Goal: Information Seeking & Learning: Learn about a topic

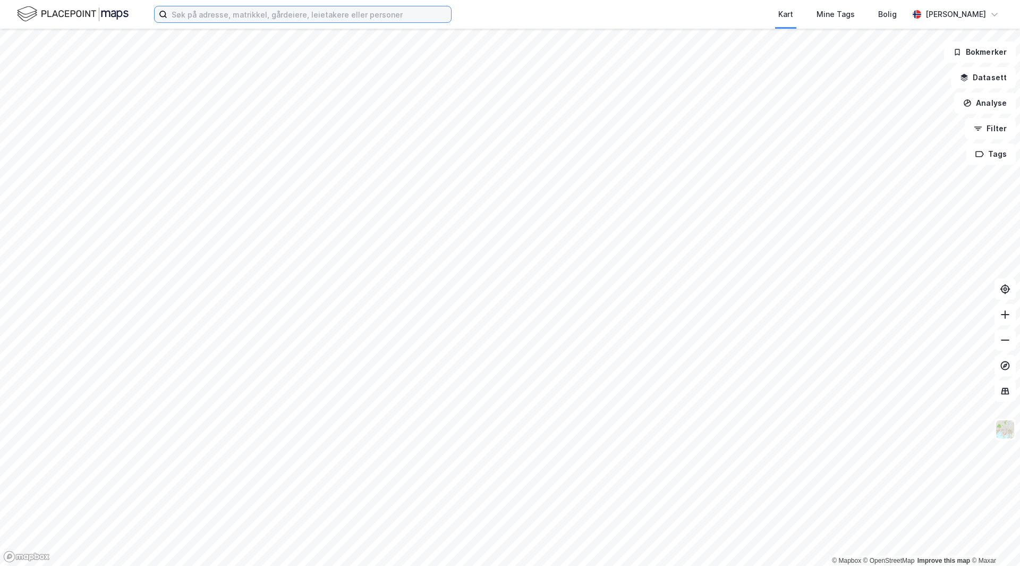
click at [330, 20] on input at bounding box center [309, 14] width 284 height 16
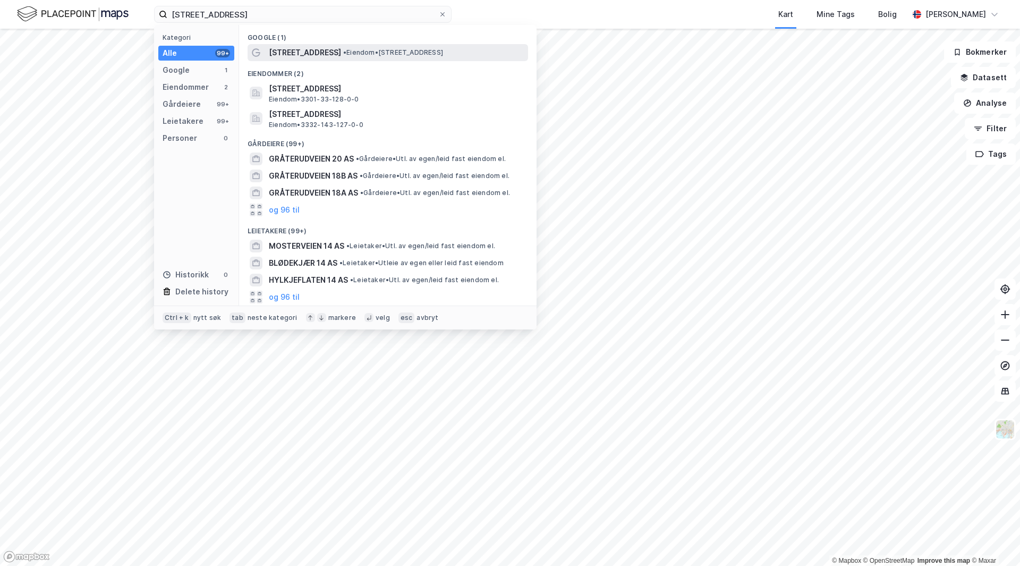
click at [354, 50] on span "• Eiendom • [STREET_ADDRESS]" at bounding box center [393, 52] width 100 height 9
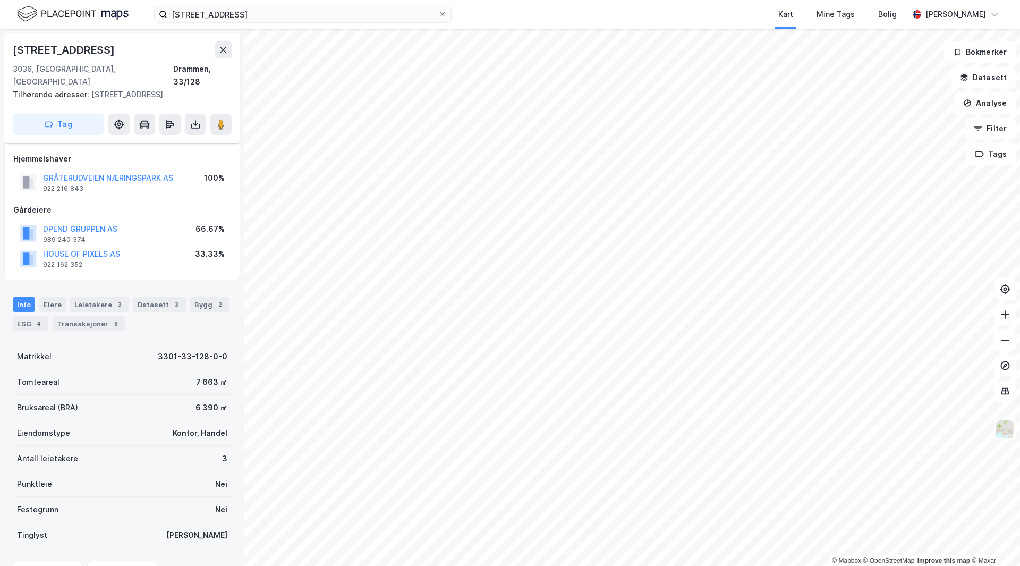
scroll to position [30, 0]
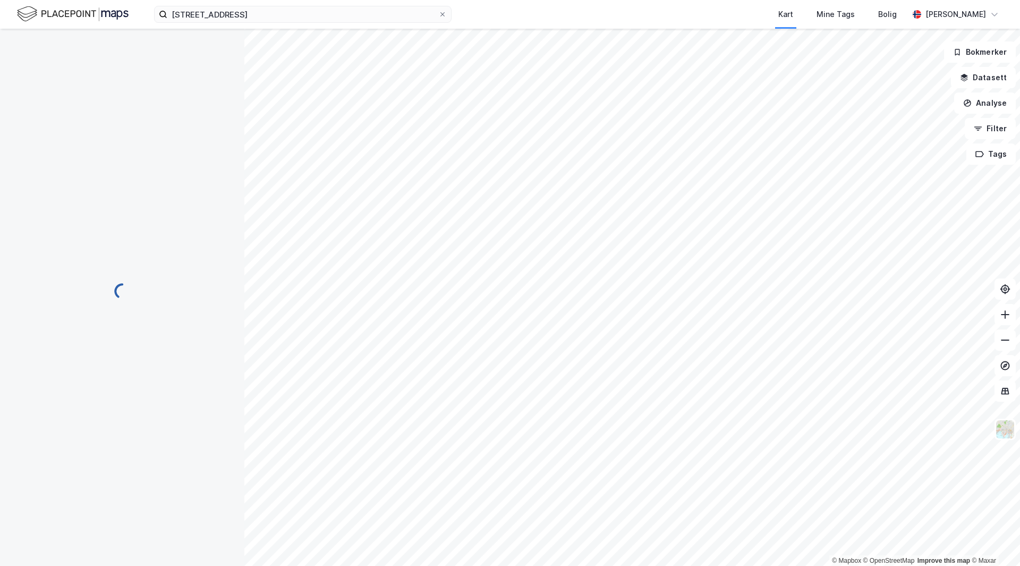
scroll to position [30, 0]
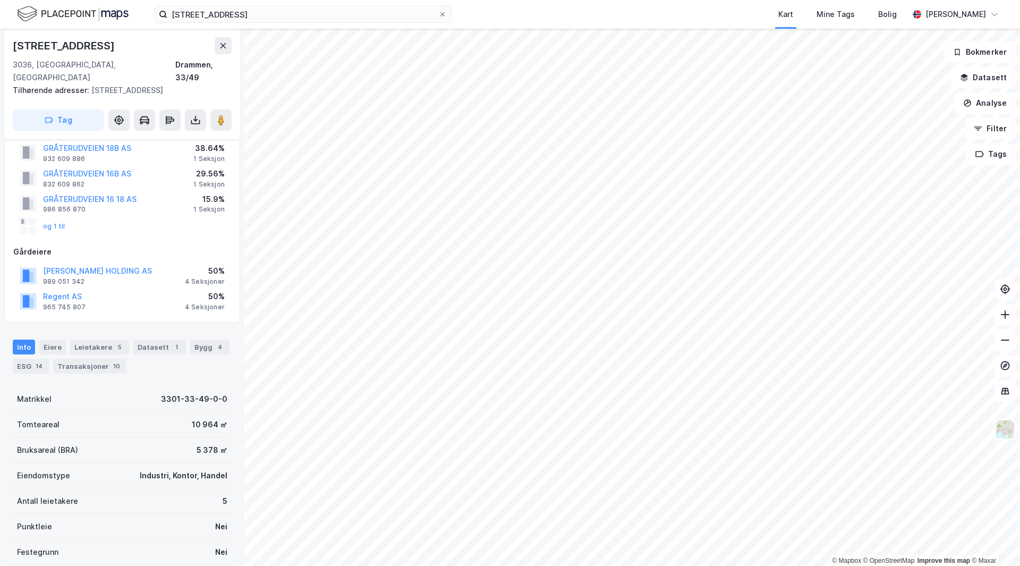
scroll to position [13, 0]
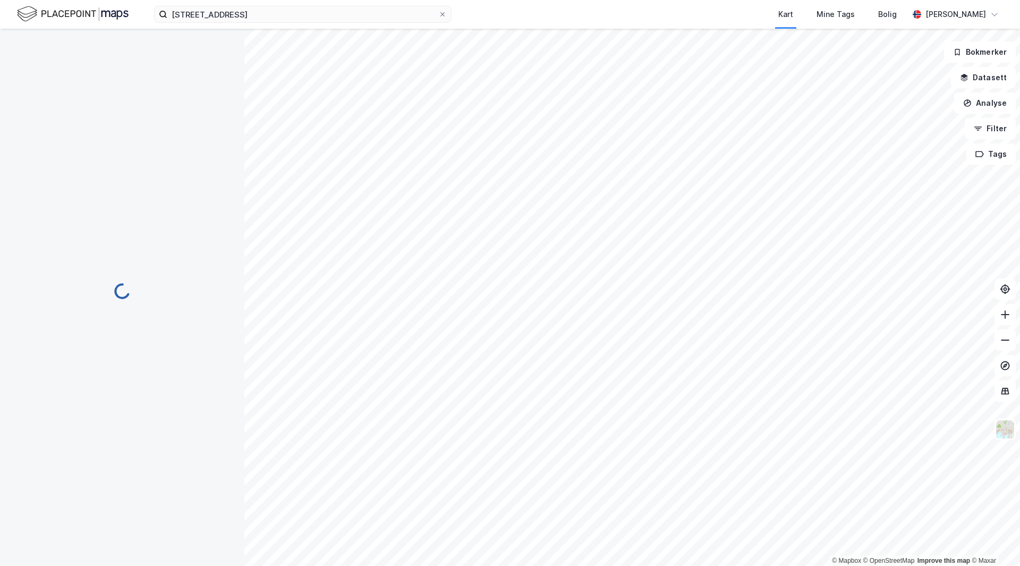
scroll to position [13, 0]
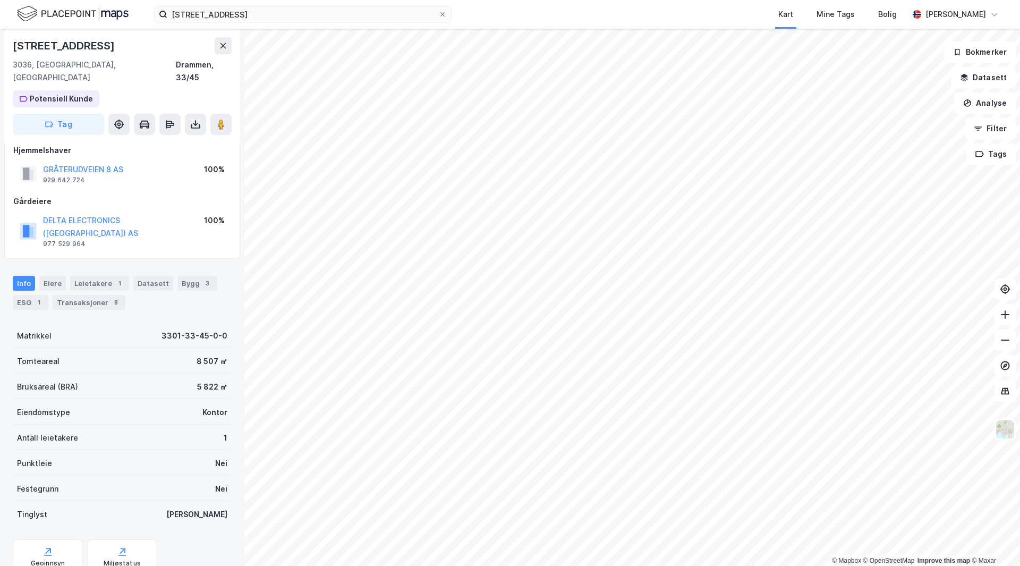
scroll to position [13, 0]
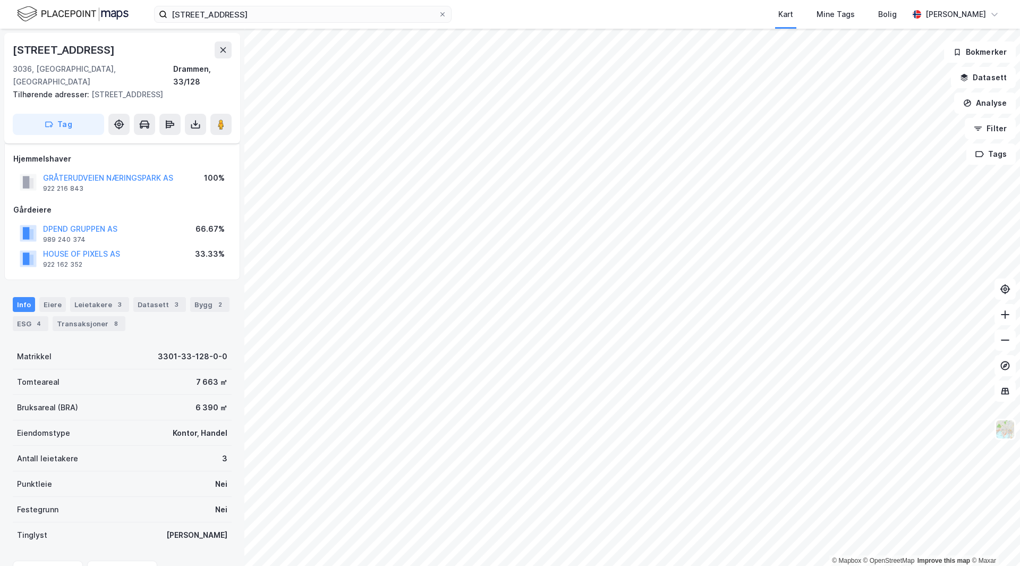
scroll to position [13, 0]
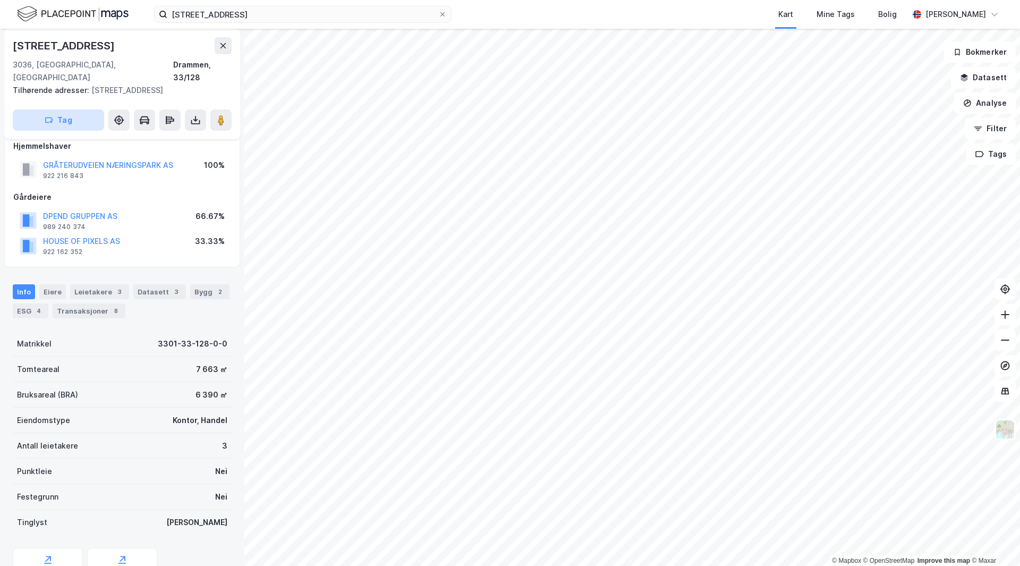
click at [80, 109] on button "Tag" at bounding box center [58, 119] width 91 height 21
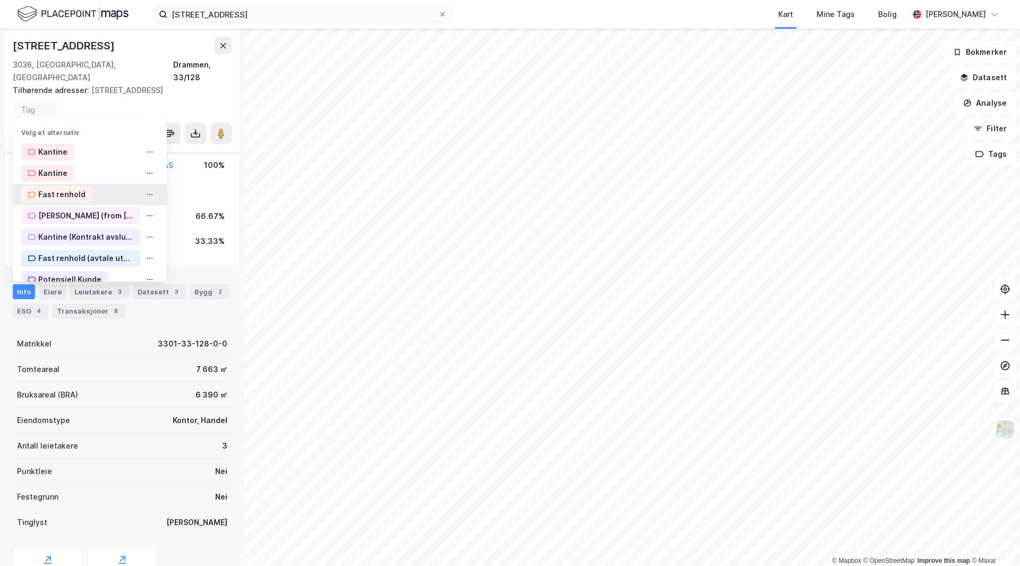
click at [81, 188] on div "Fast renhold" at bounding box center [61, 194] width 47 height 13
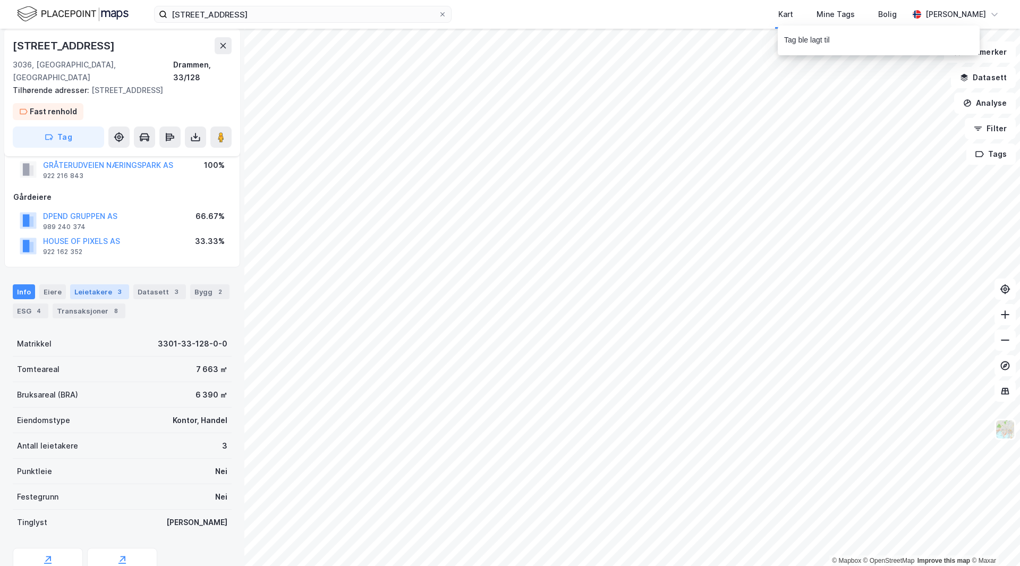
click at [92, 284] on div "Leietakere 3" at bounding box center [99, 291] width 59 height 15
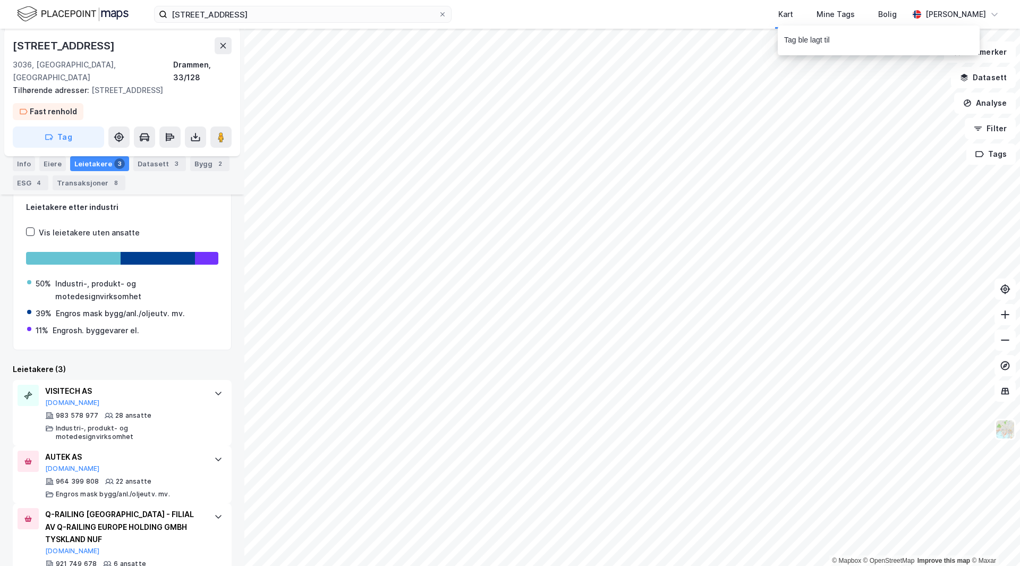
scroll to position [174, 0]
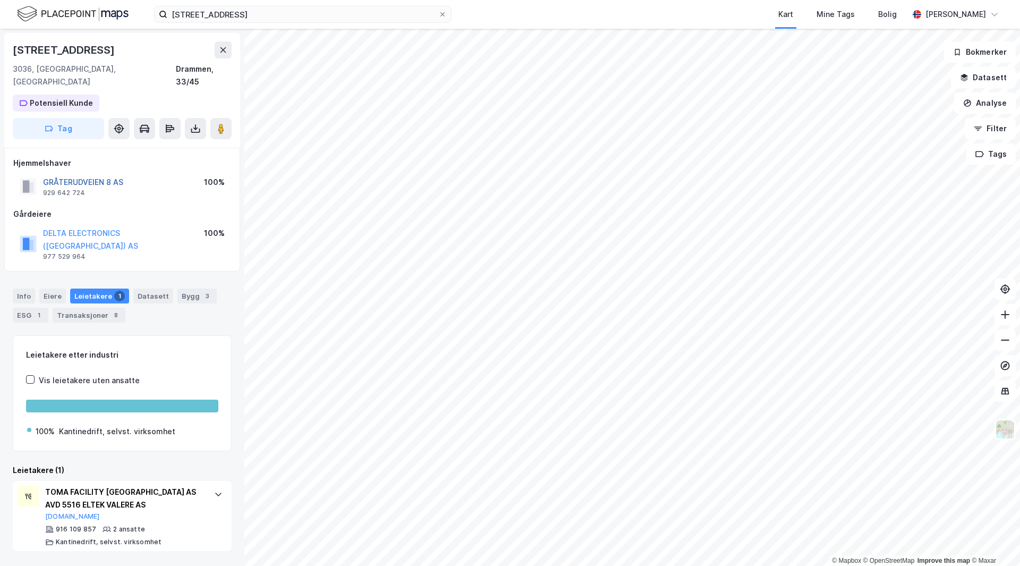
click at [0, 0] on button "GRÅTERUDVEIEN 8 AS" at bounding box center [0, 0] width 0 height 0
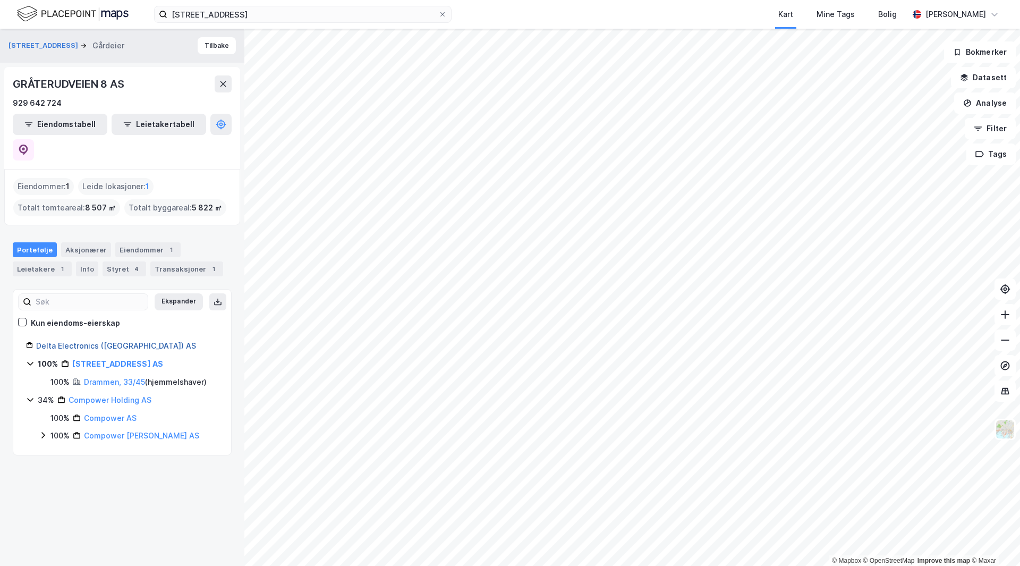
click at [100, 341] on link "Delta Electronics ([GEOGRAPHIC_DATA]) AS" at bounding box center [116, 345] width 160 height 9
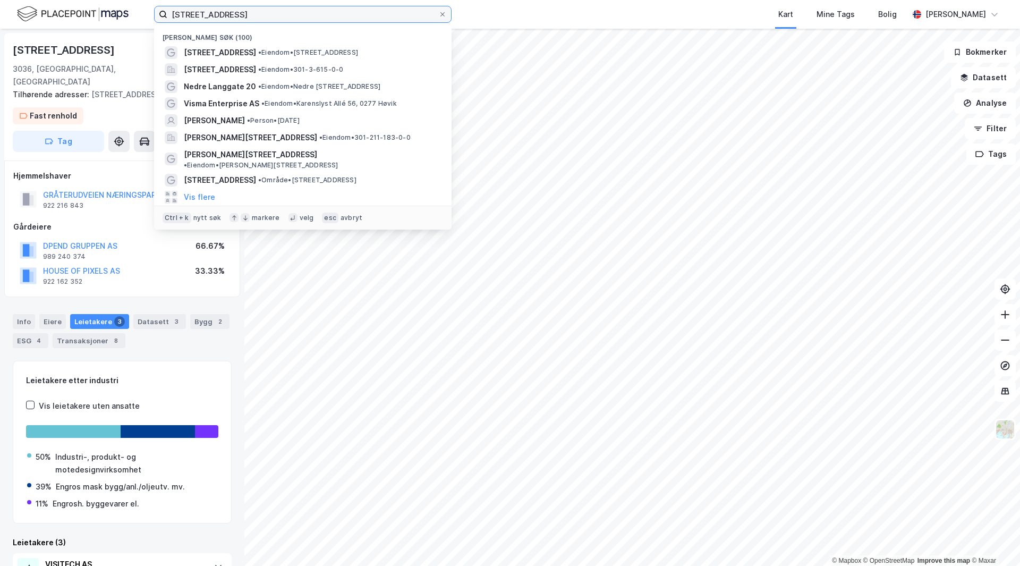
click at [303, 15] on input "[STREET_ADDRESS]" at bounding box center [302, 14] width 271 height 16
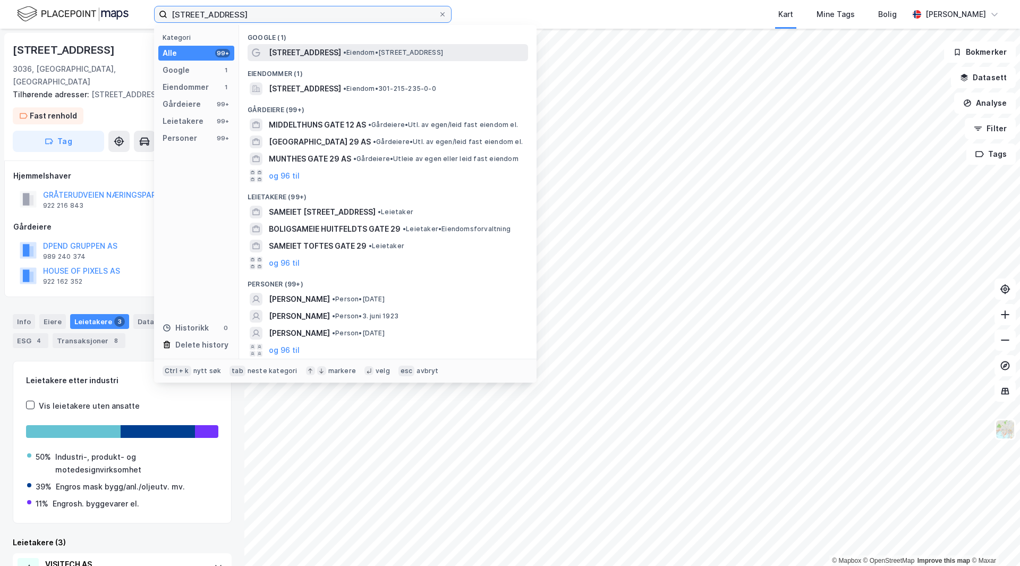
type input "[STREET_ADDRESS]"
click at [352, 56] on span "• Eiendom • [STREET_ADDRESS]" at bounding box center [393, 52] width 100 height 9
